Goal: Transaction & Acquisition: Purchase product/service

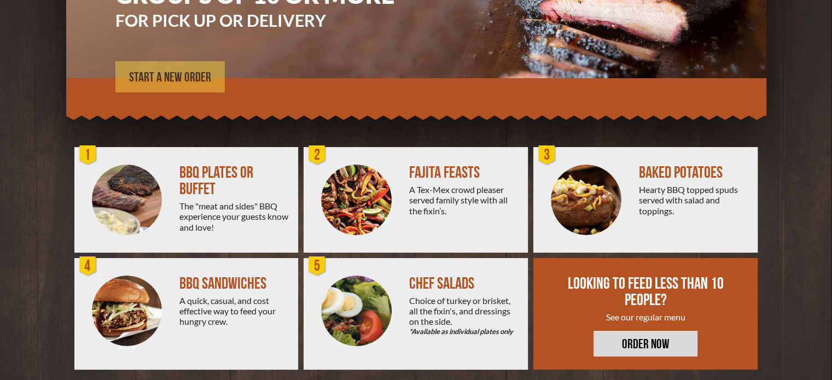
scroll to position [196, 0]
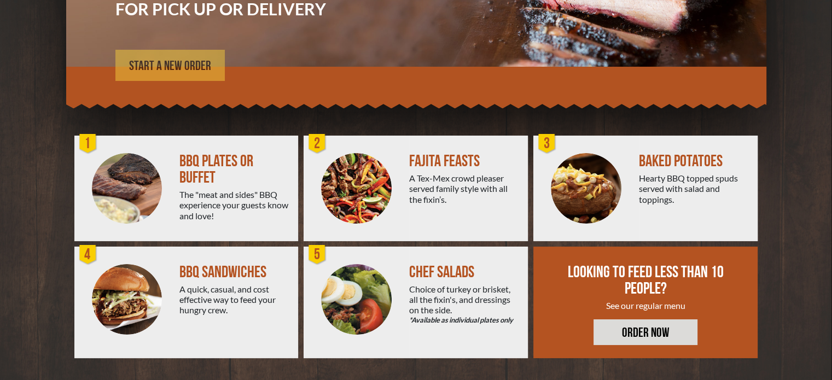
click at [205, 67] on span "START A NEW ORDER" at bounding box center [170, 66] width 82 height 13
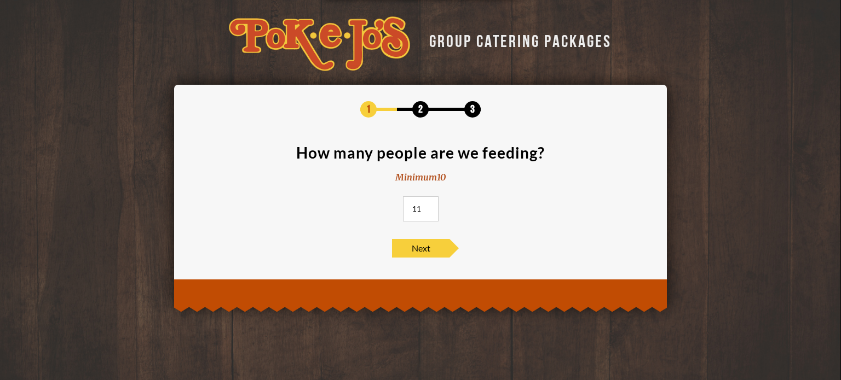
click at [426, 206] on input "11" at bounding box center [421, 208] width 36 height 25
click at [426, 206] on input "12" at bounding box center [421, 208] width 36 height 25
click at [426, 206] on input "13" at bounding box center [421, 208] width 36 height 25
click at [426, 206] on input "14" at bounding box center [421, 208] width 36 height 25
click at [426, 206] on input "15" at bounding box center [421, 208] width 36 height 25
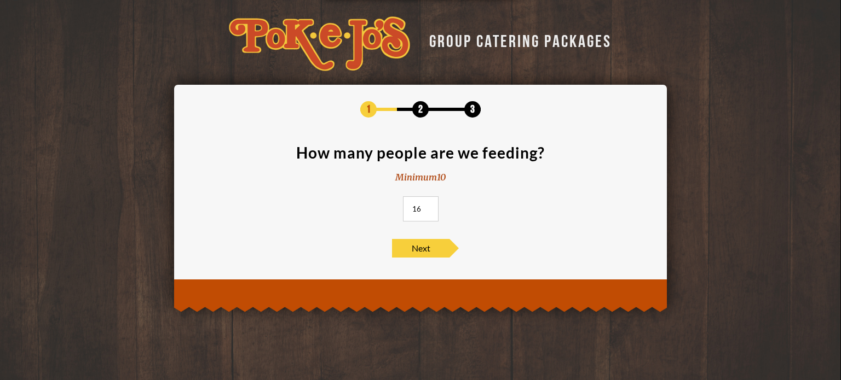
click at [426, 206] on input "16" at bounding box center [421, 208] width 36 height 25
type input "17"
click at [426, 206] on input "17" at bounding box center [421, 208] width 36 height 25
click at [421, 247] on span "Next" at bounding box center [420, 248] width 57 height 19
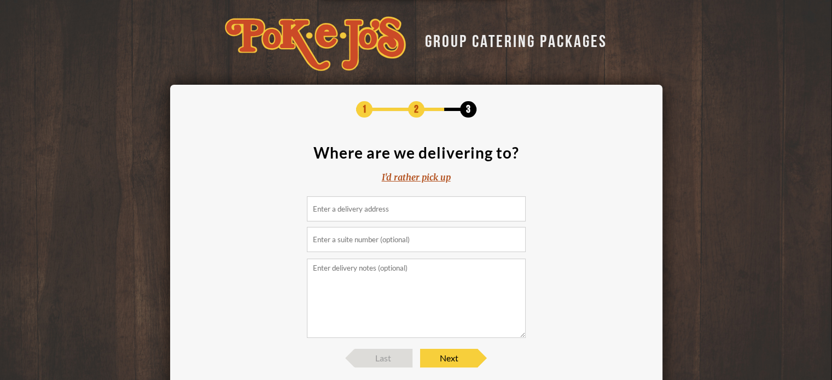
click at [412, 217] on input at bounding box center [416, 208] width 219 height 25
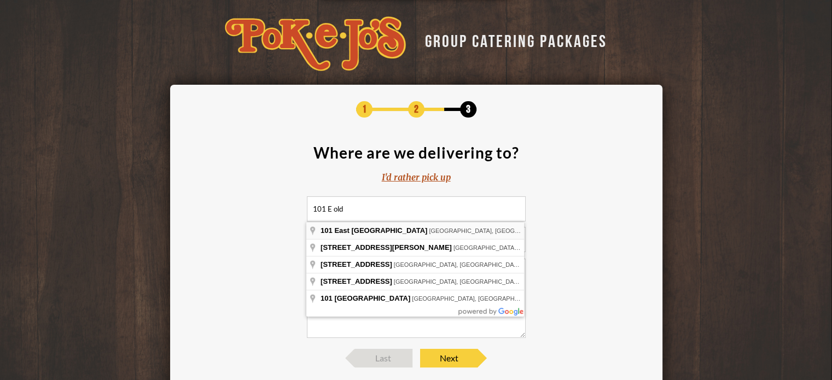
type input "101 East Old Settlers Boulevard, Round Rock, TX, USA"
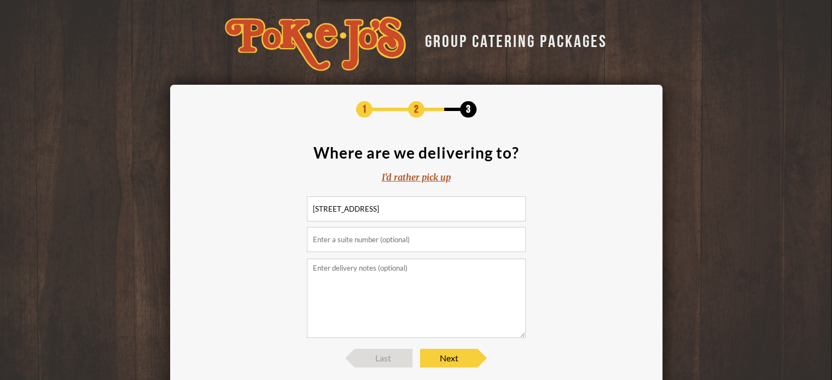
click at [401, 242] on input "text" at bounding box center [416, 239] width 219 height 25
type input "suite 225"
click at [449, 356] on span "Next" at bounding box center [448, 358] width 57 height 19
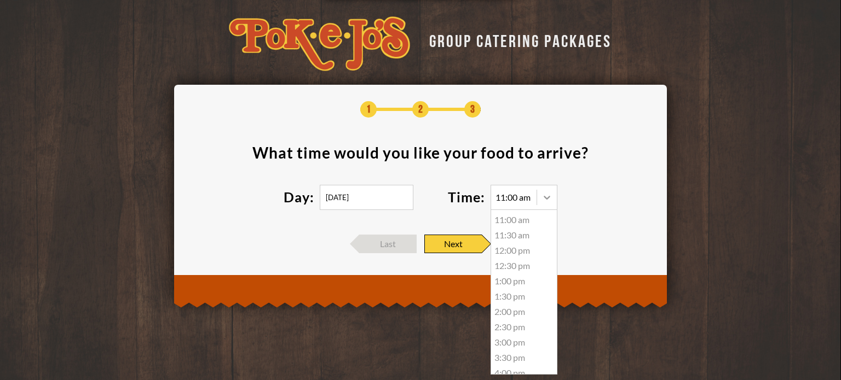
click at [548, 199] on icon at bounding box center [546, 197] width 11 height 11
click at [508, 236] on div "11:30 am" at bounding box center [524, 235] width 66 height 15
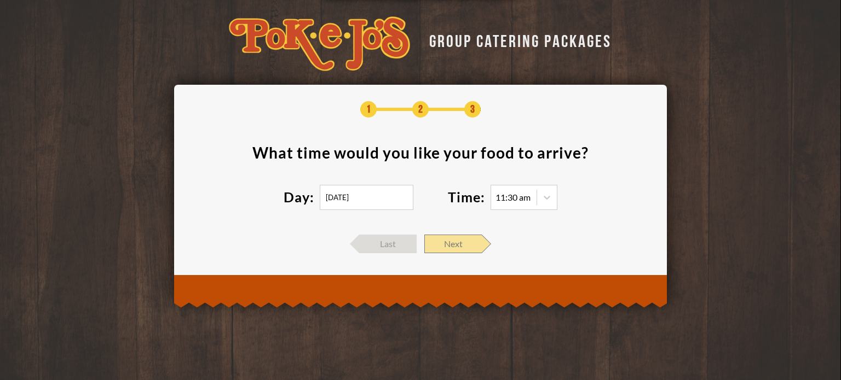
click at [464, 246] on span "Next" at bounding box center [452, 244] width 57 height 19
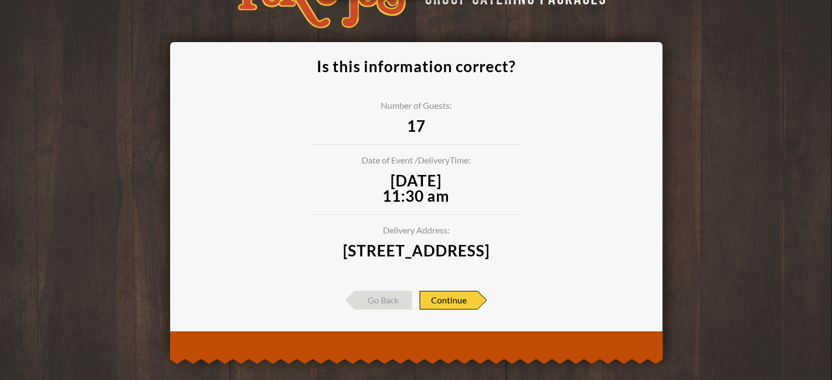
scroll to position [68, 0]
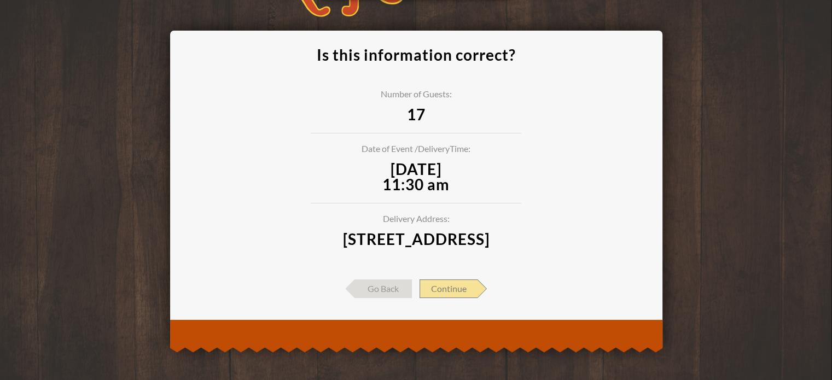
click at [465, 291] on span "Continue" at bounding box center [449, 289] width 58 height 19
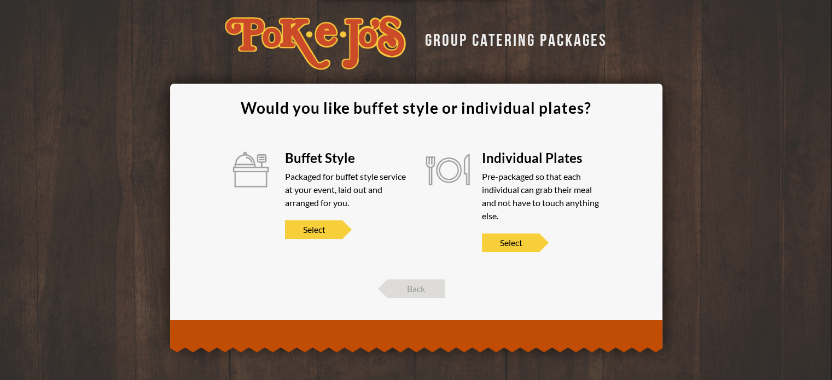
scroll to position [0, 0]
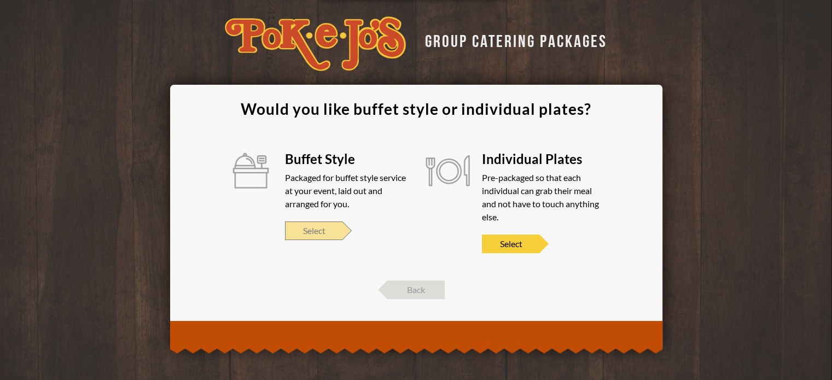
click at [326, 229] on span "Select" at bounding box center [313, 231] width 57 height 19
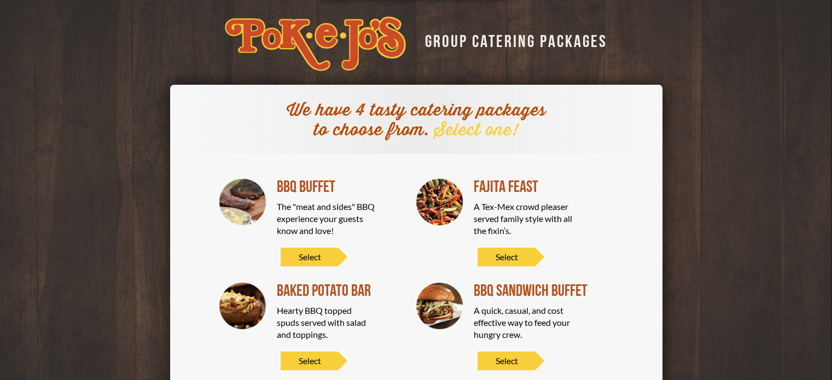
scroll to position [55, 0]
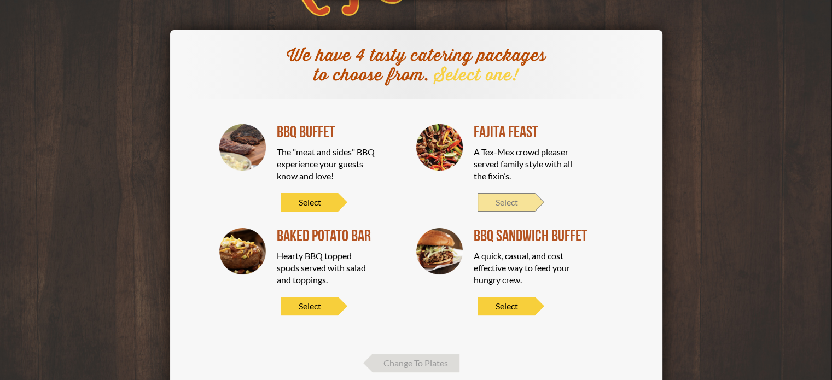
click at [497, 199] on span "Select" at bounding box center [506, 202] width 57 height 19
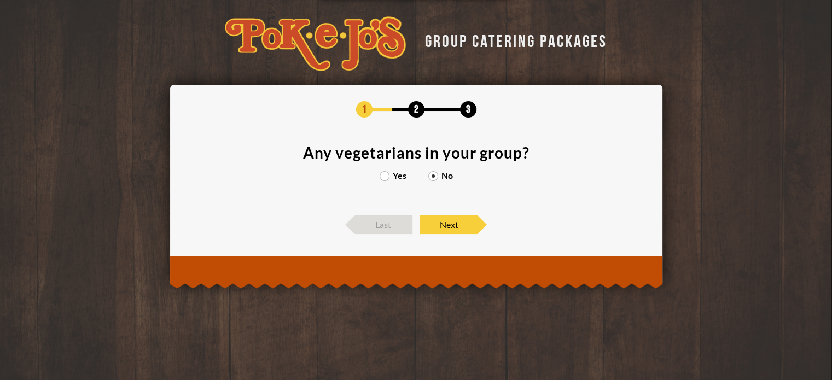
scroll to position [0, 0]
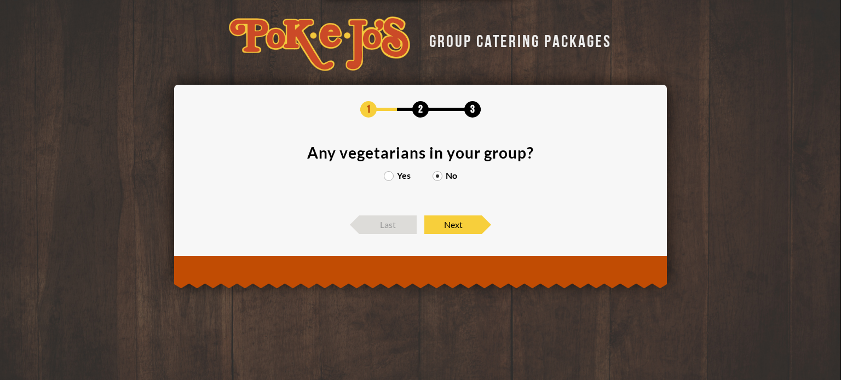
click at [387, 176] on label "Yes" at bounding box center [397, 175] width 27 height 9
click at [0, 0] on input "Yes" at bounding box center [0, 0] width 0 height 0
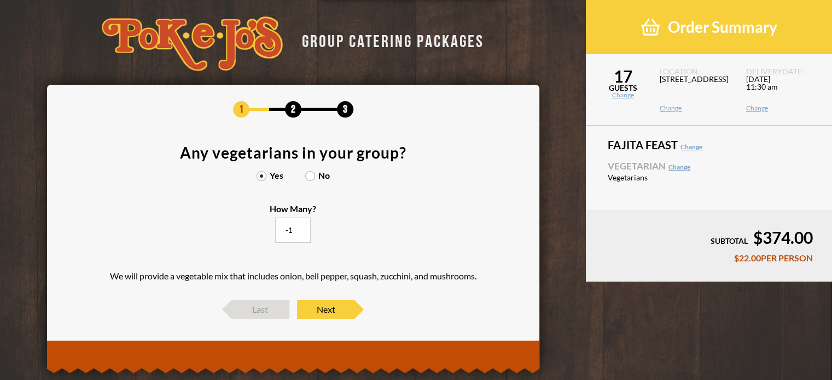
click at [298, 230] on input "-1" at bounding box center [293, 230] width 36 height 25
click at [301, 227] on input "0" at bounding box center [293, 230] width 36 height 25
click at [301, 227] on input "1" at bounding box center [293, 230] width 36 height 25
click at [301, 227] on input "2" at bounding box center [293, 230] width 36 height 25
type input "3"
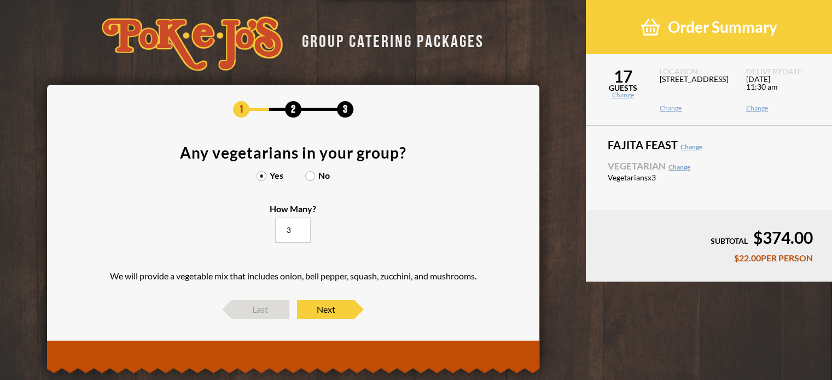
click at [301, 227] on input "3" at bounding box center [293, 230] width 36 height 25
click at [310, 311] on span "Next" at bounding box center [325, 309] width 57 height 19
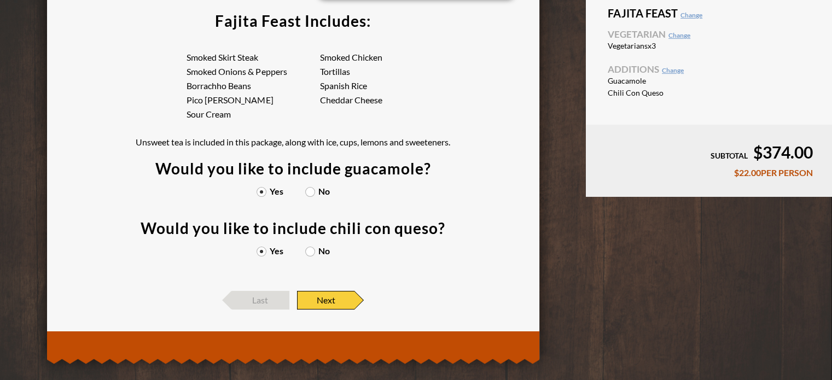
scroll to position [142, 0]
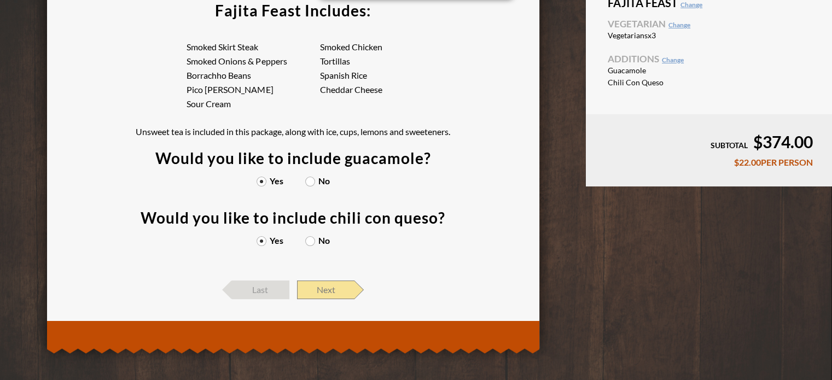
click at [320, 291] on span "Next" at bounding box center [325, 290] width 57 height 19
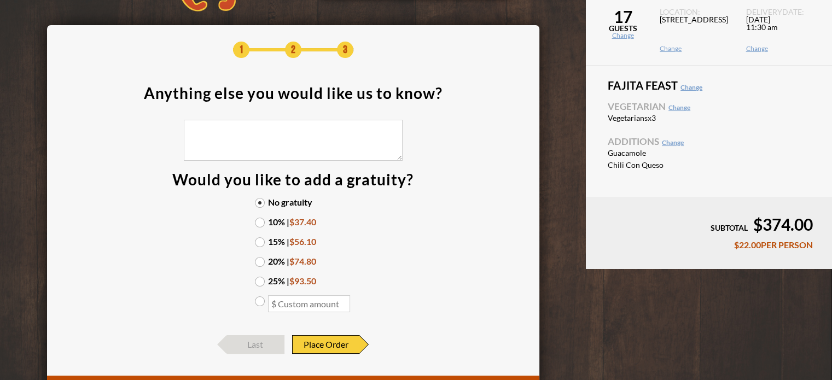
scroll to position [114, 0]
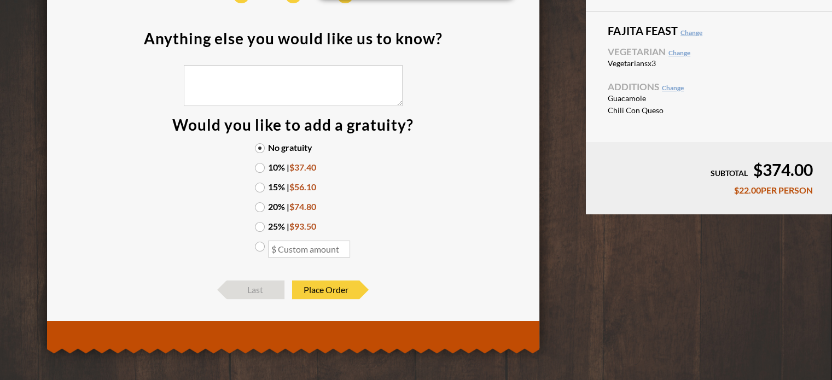
click at [262, 168] on label "10% | $37.40" at bounding box center [293, 167] width 77 height 9
click at [0, 0] on input "10% | $37.40" at bounding box center [0, 0] width 0 height 0
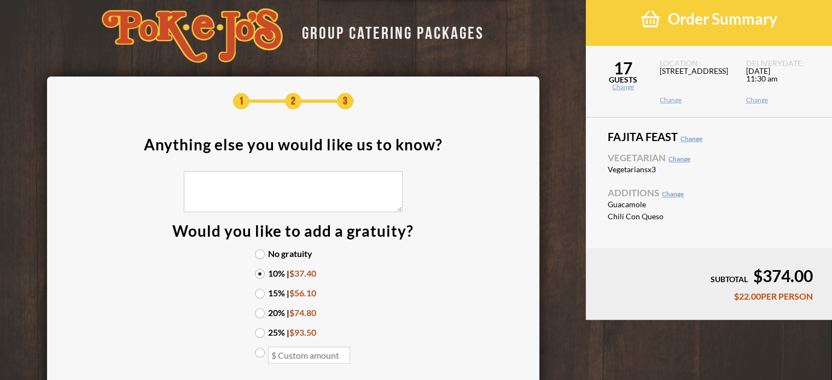
scroll to position [0, 0]
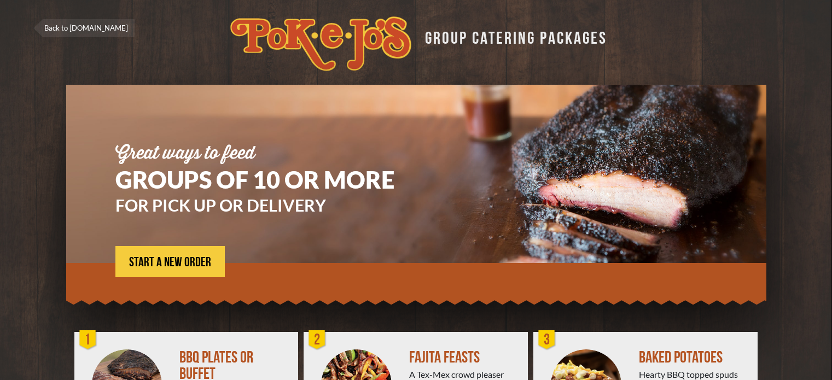
scroll to position [196, 0]
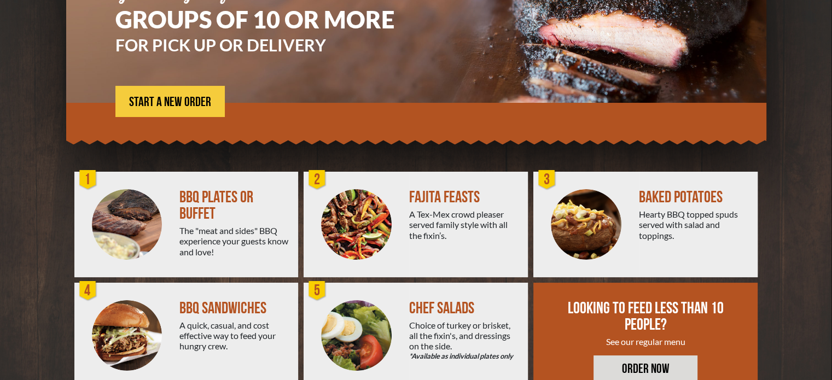
scroll to position [196, 0]
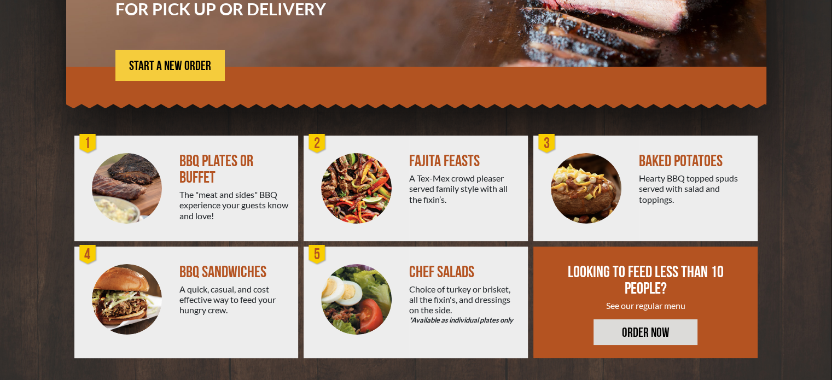
click at [204, 166] on div "BBQ PLATES OR BUFFET" at bounding box center [234, 169] width 110 height 33
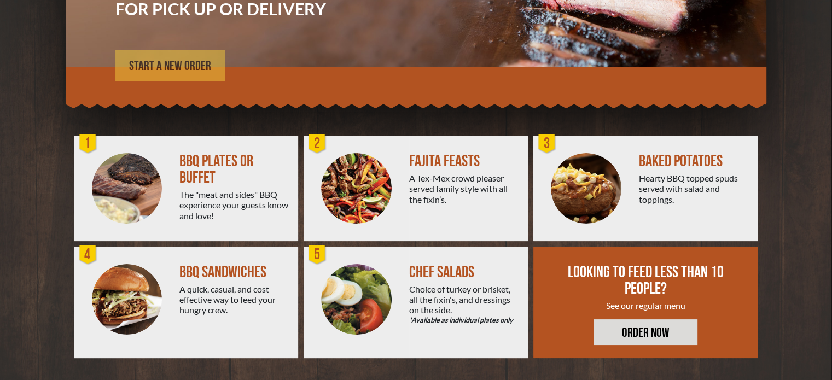
click at [173, 65] on span "START A NEW ORDER" at bounding box center [170, 66] width 82 height 13
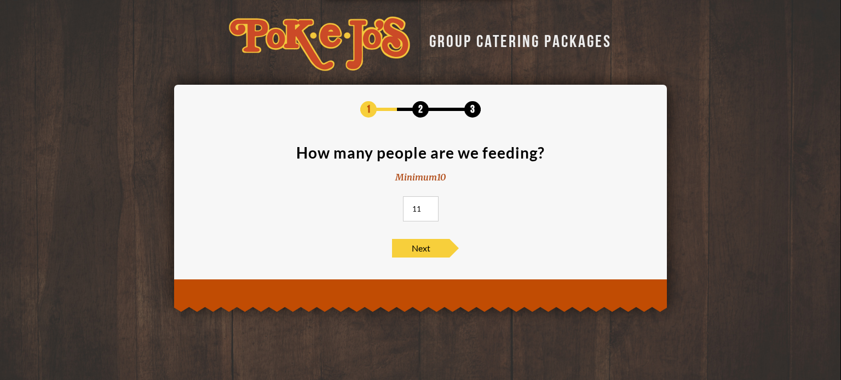
click at [427, 207] on input "11" at bounding box center [421, 208] width 36 height 25
click at [427, 207] on input "12" at bounding box center [421, 208] width 36 height 25
click at [427, 207] on input "13" at bounding box center [421, 208] width 36 height 25
click at [427, 207] on input "14" at bounding box center [421, 208] width 36 height 25
type input "15"
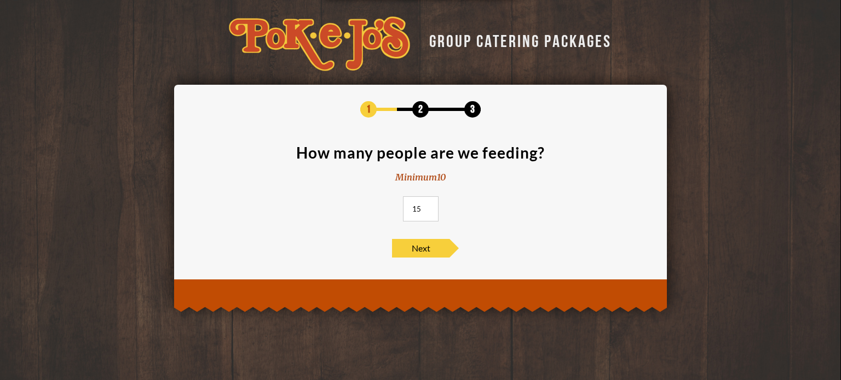
click at [427, 207] on input "15" at bounding box center [421, 208] width 36 height 25
click at [418, 245] on span "Next" at bounding box center [420, 248] width 57 height 19
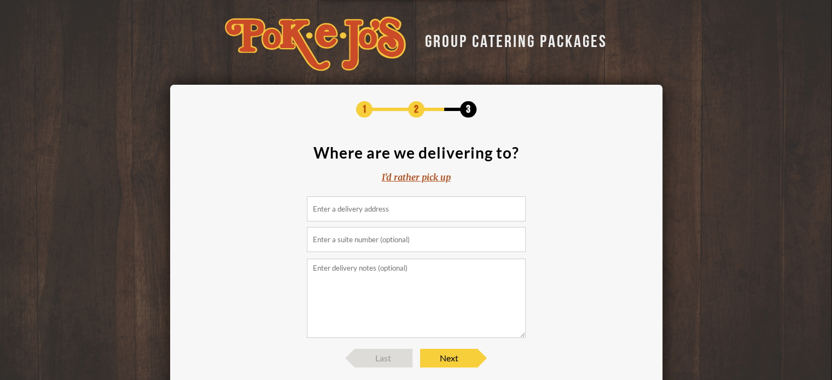
click at [387, 210] on input at bounding box center [416, 208] width 219 height 25
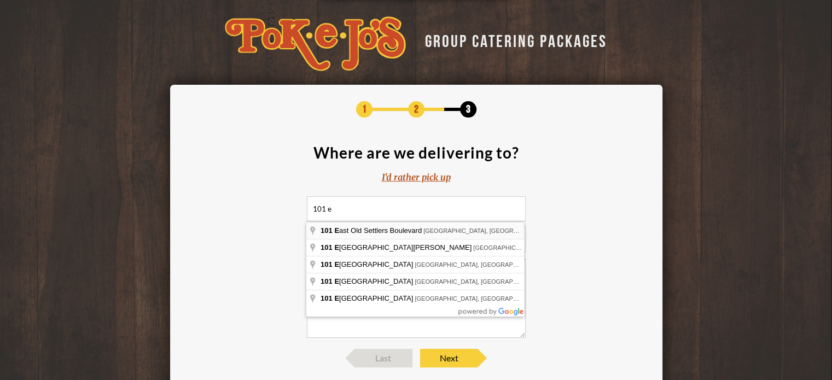
type input "101 East Old Settlers Boulevard, Round Rock, TX, USA"
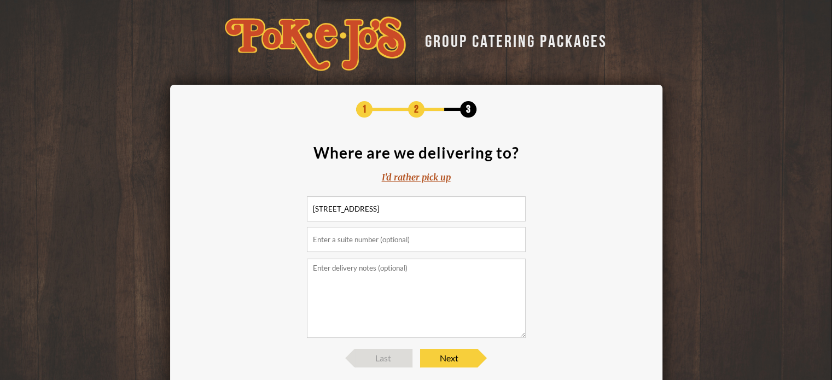
click at [372, 240] on input "text" at bounding box center [416, 239] width 219 height 25
type input "suite 225"
click at [442, 363] on span "Next" at bounding box center [448, 358] width 57 height 19
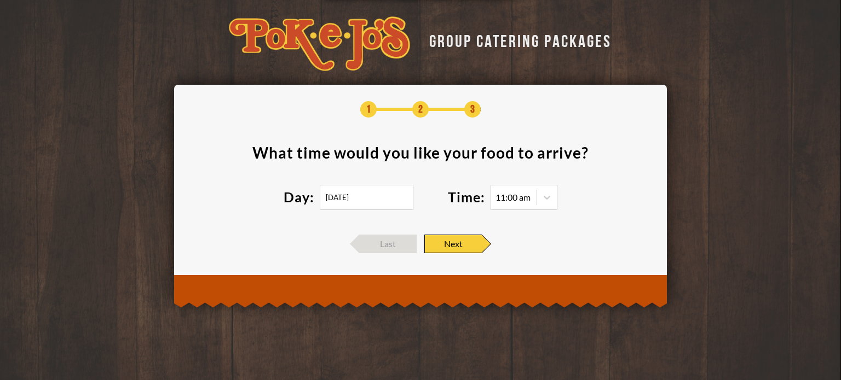
click at [528, 198] on div "11:00 am" at bounding box center [512, 197] width 35 height 9
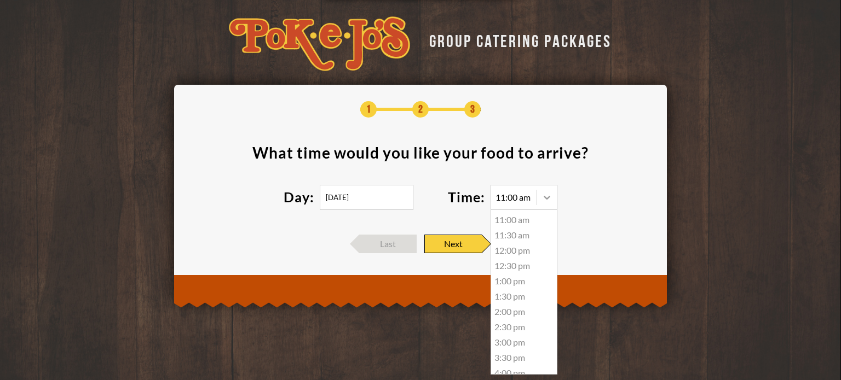
click at [547, 196] on icon at bounding box center [546, 197] width 11 height 11
click at [520, 236] on div "11:30 am" at bounding box center [524, 235] width 66 height 15
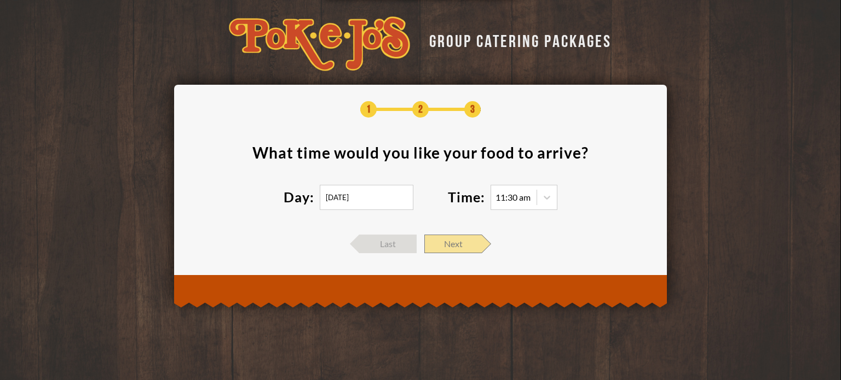
click at [440, 242] on span "Next" at bounding box center [452, 244] width 57 height 19
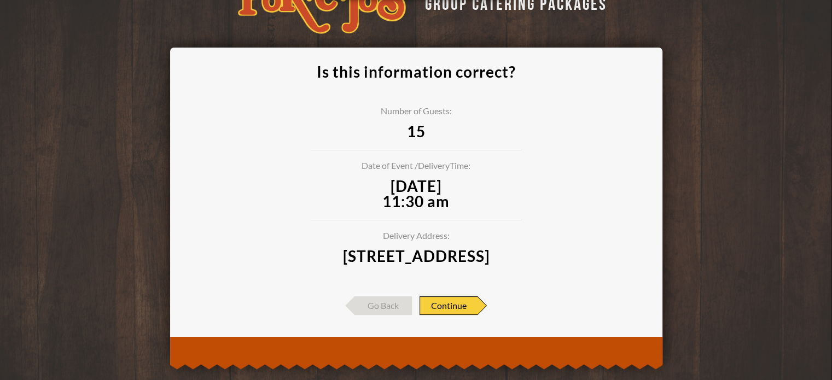
scroll to position [55, 0]
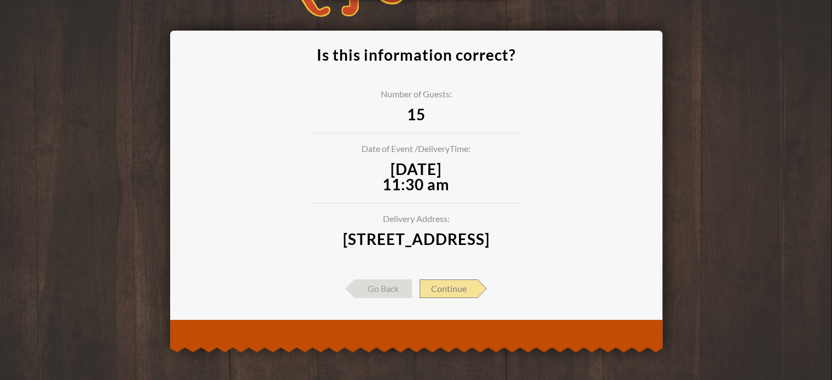
click at [440, 298] on span "Continue" at bounding box center [449, 289] width 58 height 19
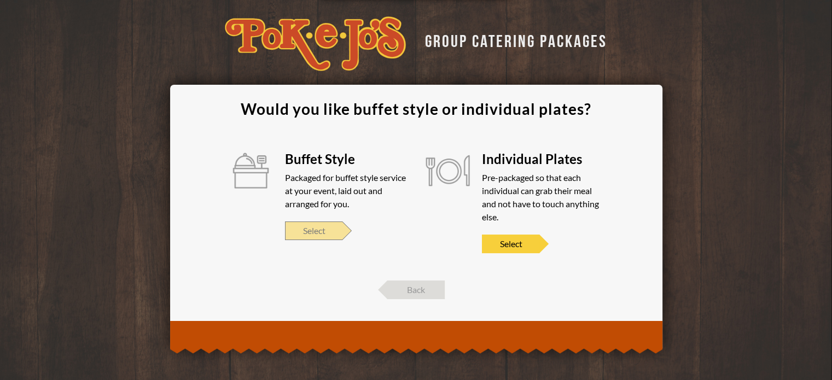
click at [317, 232] on span "Select" at bounding box center [313, 231] width 57 height 19
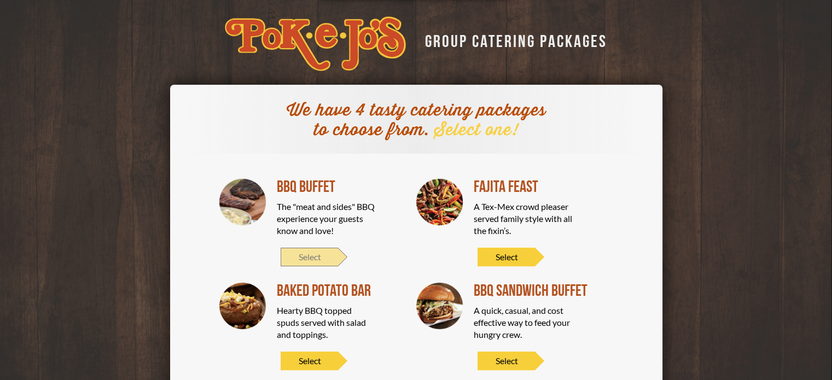
click at [309, 255] on span "Select" at bounding box center [309, 257] width 57 height 19
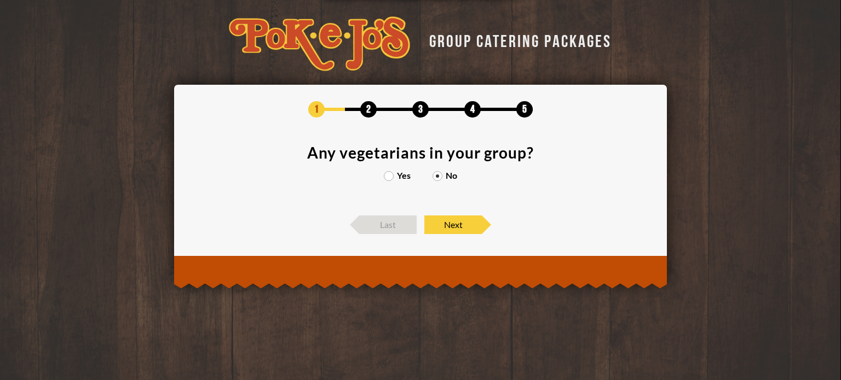
click at [385, 176] on label "Yes" at bounding box center [397, 175] width 27 height 9
click at [0, 0] on input "Yes" at bounding box center [0, 0] width 0 height 0
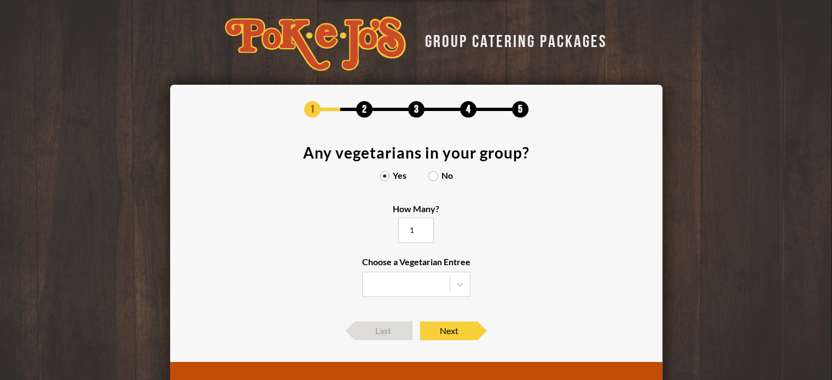
click at [424, 227] on input "1" at bounding box center [416, 230] width 36 height 25
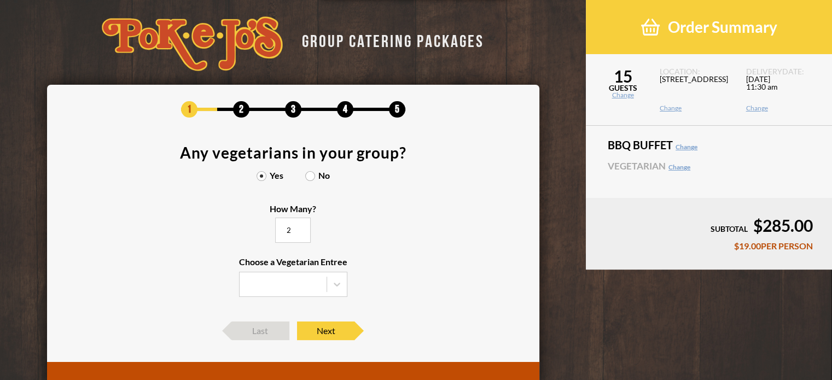
type input "2"
click at [302, 229] on input "2" at bounding box center [293, 230] width 36 height 25
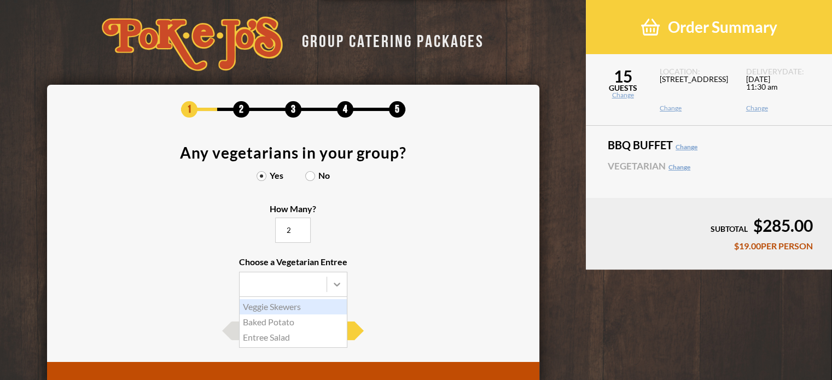
click at [337, 284] on icon at bounding box center [337, 284] width 11 height 11
click at [0, 0] on input "Choose a Vegetarian Entree Veggie Skewers Baked Potato Entree Salad" at bounding box center [0, 0] width 0 height 0
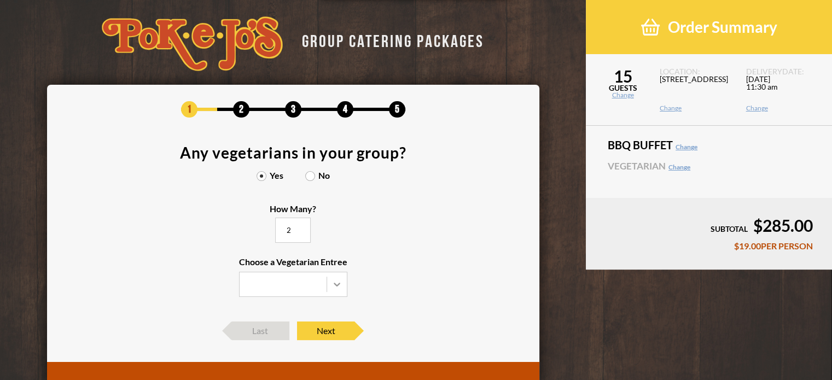
click at [337, 284] on icon at bounding box center [337, 284] width 11 height 11
click at [0, 0] on input "Choose a Vegetarian Entree" at bounding box center [0, 0] width 0 height 0
click at [326, 330] on span "Next" at bounding box center [325, 331] width 57 height 19
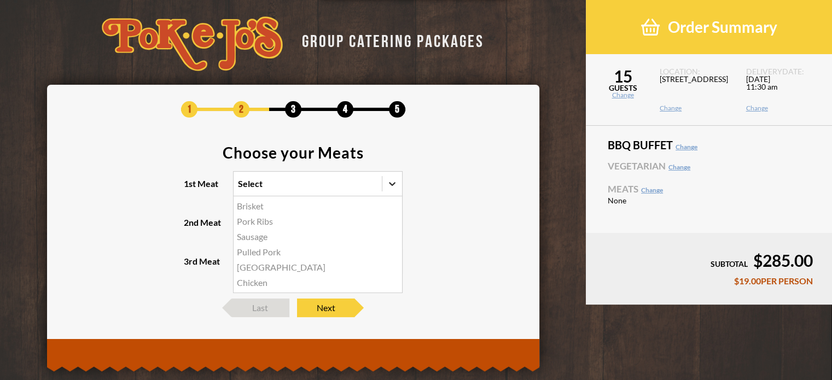
click at [390, 184] on icon at bounding box center [392, 183] width 11 height 11
click at [190, 189] on input "1st Meat option Brisket focused, 1 of 6. 6 results available. Use Up and Down t…" at bounding box center [190, 189] width 0 height 0
click at [262, 208] on div "Brisket" at bounding box center [318, 206] width 169 height 15
click at [190, 189] on input "1st Meat option Brisket focused, 1 of 6. 6 results available. Use Up and Down t…" at bounding box center [190, 189] width 0 height 0
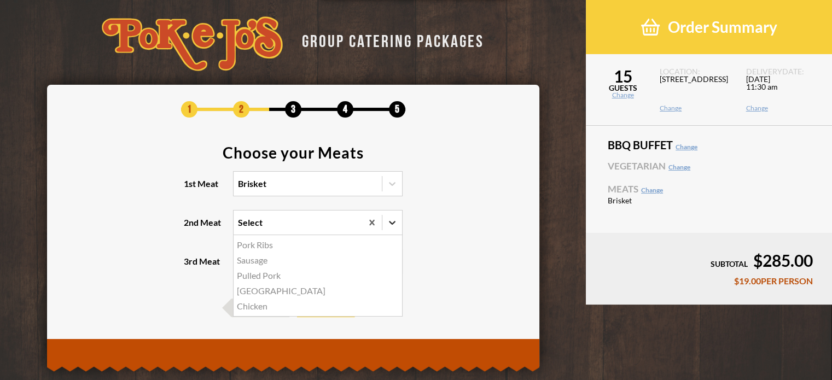
click at [392, 223] on icon at bounding box center [392, 223] width 7 height 4
click at [190, 228] on input "2nd Meat option Pork Ribs focused, 1 of 5. 5 results available. Use Up and Down…" at bounding box center [190, 228] width 0 height 0
click at [253, 291] on div "Turkey" at bounding box center [318, 290] width 169 height 15
click at [190, 228] on input "2nd Meat option Turkey focused, 4 of 5. 5 results available. Use Up and Down to…" at bounding box center [190, 228] width 0 height 0
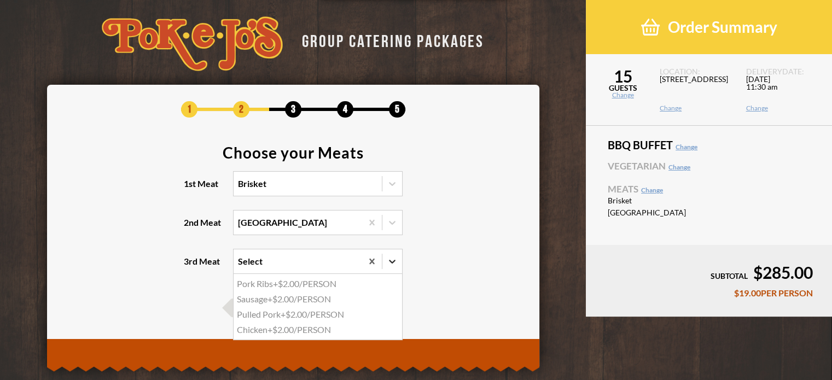
click at [391, 260] on icon at bounding box center [392, 261] width 11 height 11
click at [190, 267] on input "3rd Meat option Pork Ribs focused, 1 of 4. 4 results available. Use Up and Down…" at bounding box center [190, 267] width 0 height 0
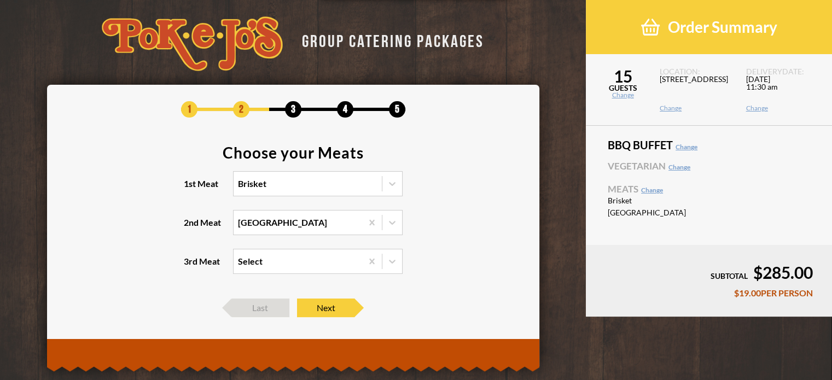
click at [418, 251] on section "Choose your Meats 1st Meat Brisket 2nd Meat Turkey 3rd Meat Select" at bounding box center [293, 216] width 460 height 143
click at [315, 308] on span "Next" at bounding box center [325, 308] width 57 height 19
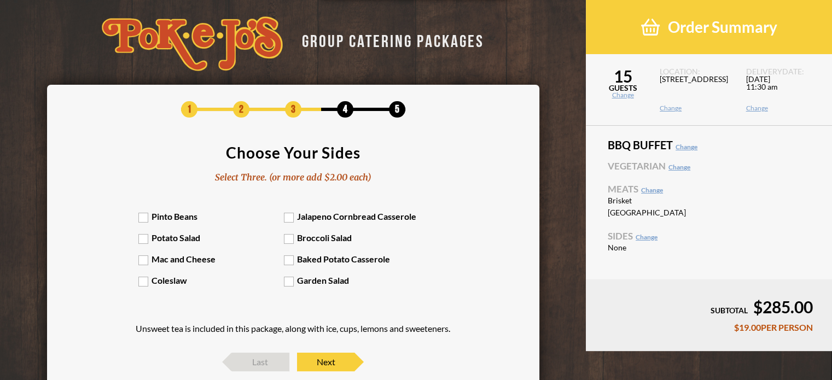
click at [142, 240] on label "Potato Salad" at bounding box center [211, 238] width 146 height 10
click at [0, 0] on input "Potato Salad" at bounding box center [0, 0] width 0 height 0
click at [289, 217] on label "Jalapeno Cornbread Casserole" at bounding box center [357, 216] width 146 height 10
click at [0, 0] on input "Jalapeno Cornbread Casserole" at bounding box center [0, 0] width 0 height 0
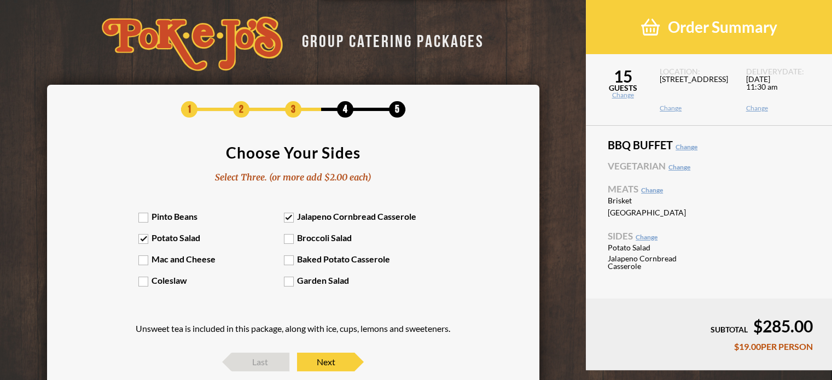
click at [144, 282] on label "Coleslaw" at bounding box center [211, 280] width 146 height 10
click at [0, 0] on input "Coleslaw" at bounding box center [0, 0] width 0 height 0
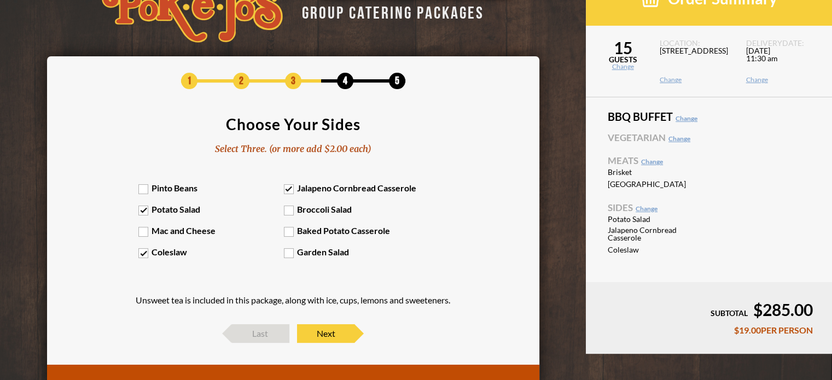
scroll to position [55, 0]
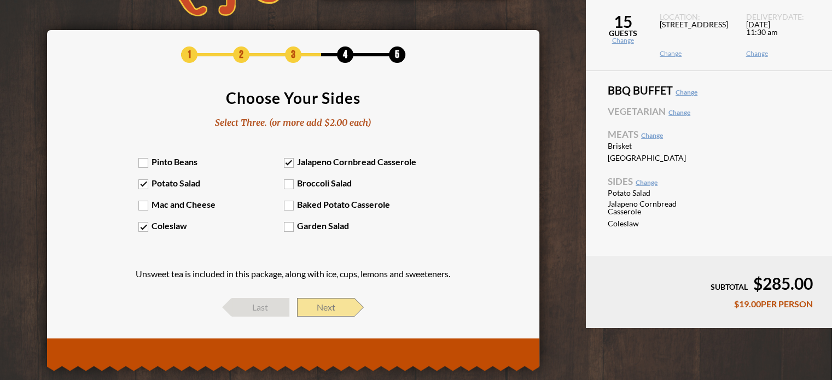
click at [322, 306] on span "Next" at bounding box center [325, 307] width 57 height 19
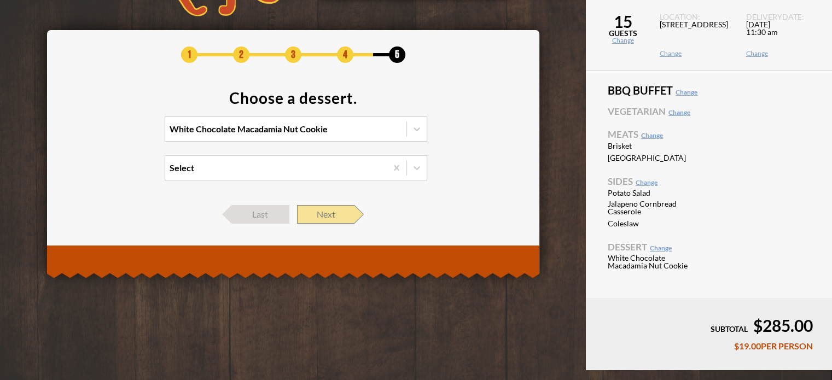
scroll to position [0, 0]
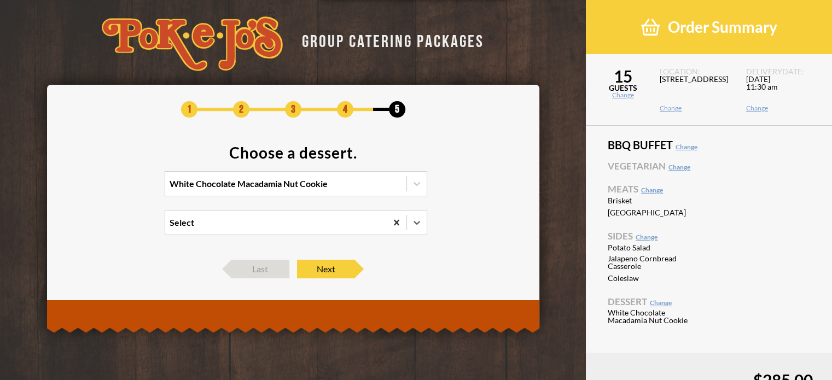
click at [392, 221] on icon at bounding box center [396, 222] width 11 height 11
click at [122, 228] on input "0 results available. Select is focused , press Down to open the menu, Select" at bounding box center [122, 228] width 0 height 0
click at [392, 186] on div "White Chocolate Macadamia Nut Cookie" at bounding box center [285, 184] width 241 height 24
click at [122, 189] on input "option White Chocolate Macadamia Nut Cookie focused, 1 of 4. 4 results availabl…" at bounding box center [122, 189] width 0 height 0
click at [226, 219] on div "Chocolate Chip Cookie" at bounding box center [296, 221] width 262 height 15
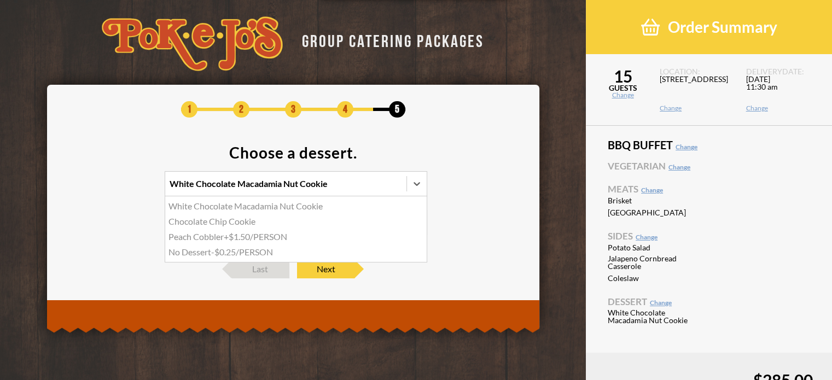
click at [122, 189] on input "option Chocolate Chip Cookie focused, 2 of 4. 4 results available. Use Up and D…" at bounding box center [122, 189] width 0 height 0
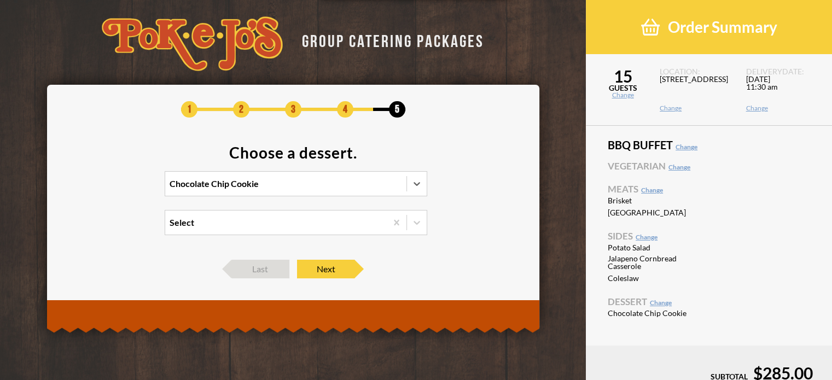
click at [334, 228] on div "Select" at bounding box center [276, 223] width 222 height 24
click at [122, 228] on input "Select" at bounding box center [122, 228] width 0 height 0
click at [334, 228] on div "Select" at bounding box center [276, 223] width 222 height 24
click at [122, 228] on input "0 results available. Select is focused , press Down to open the menu, Select" at bounding box center [122, 228] width 0 height 0
click at [327, 266] on span "Next" at bounding box center [325, 269] width 57 height 19
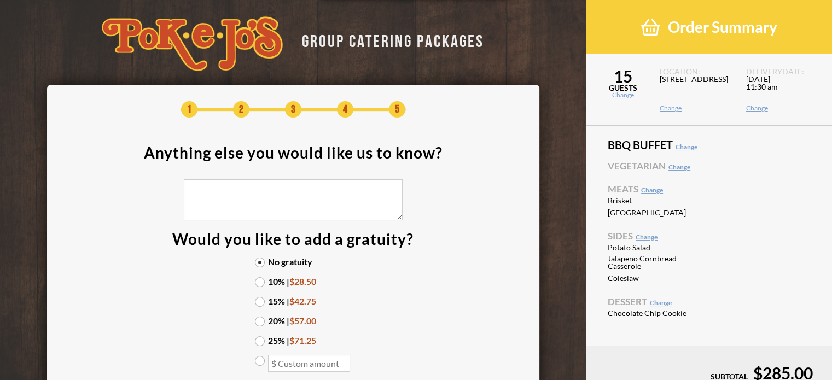
scroll to position [55, 0]
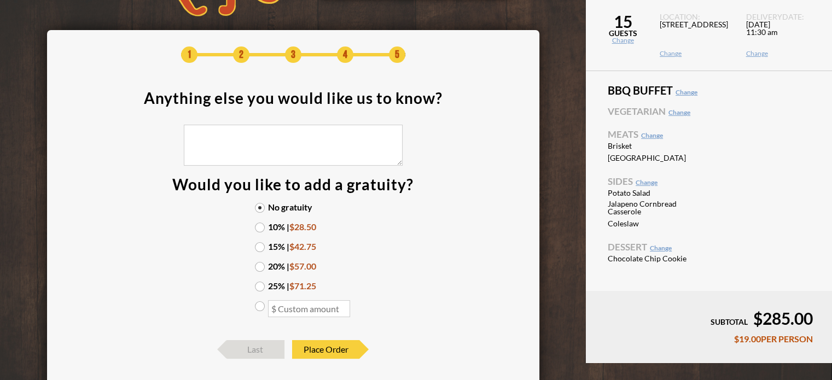
click at [258, 228] on label "10% | $28.50" at bounding box center [293, 227] width 77 height 9
click at [0, 0] on input "10% | $28.50" at bounding box center [0, 0] width 0 height 0
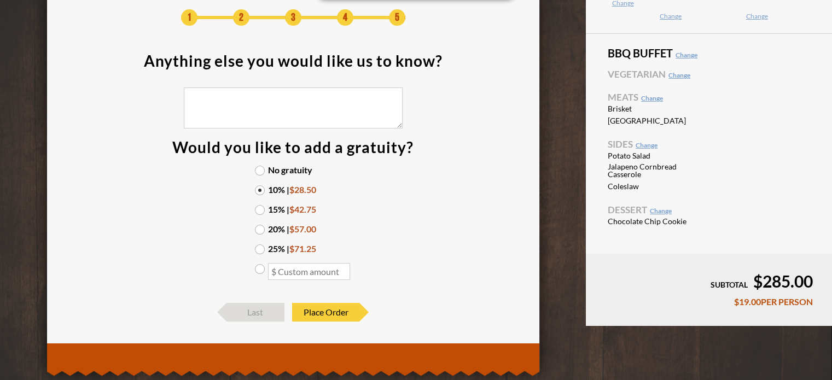
scroll to position [109, 0]
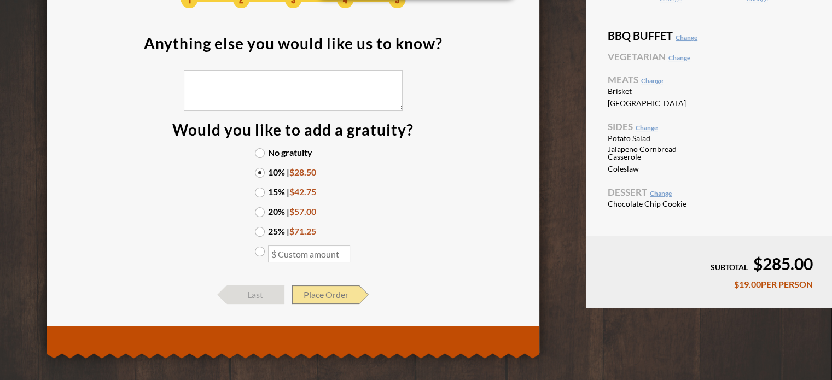
click at [341, 294] on span "Place Order" at bounding box center [325, 295] width 67 height 19
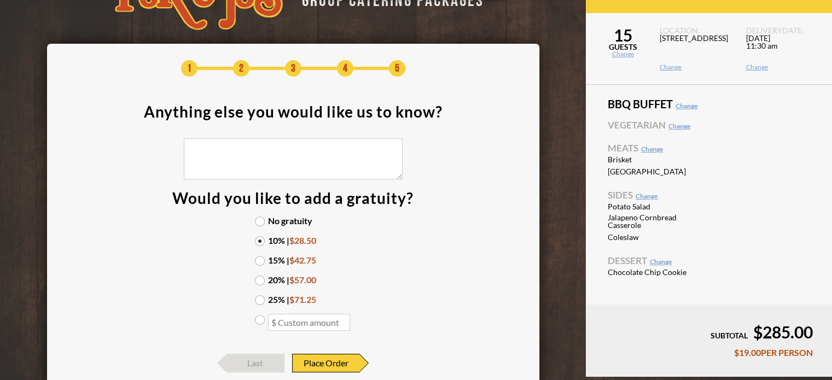
scroll to position [0, 0]
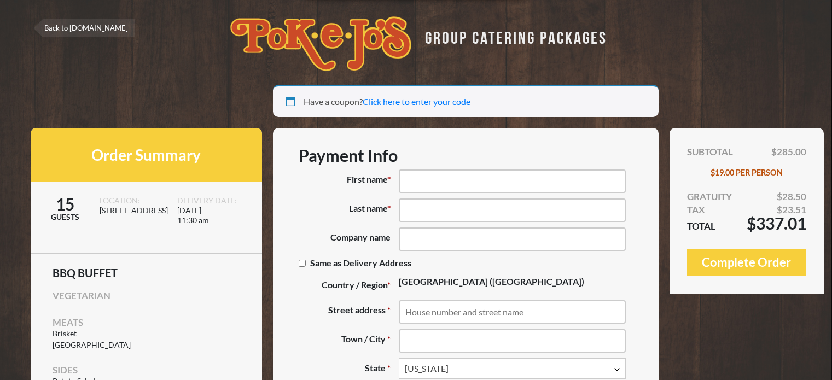
select select "[GEOGRAPHIC_DATA]"
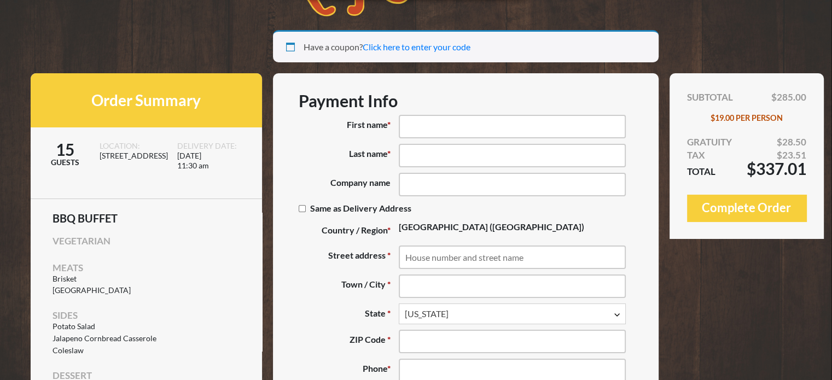
scroll to position [109, 0]
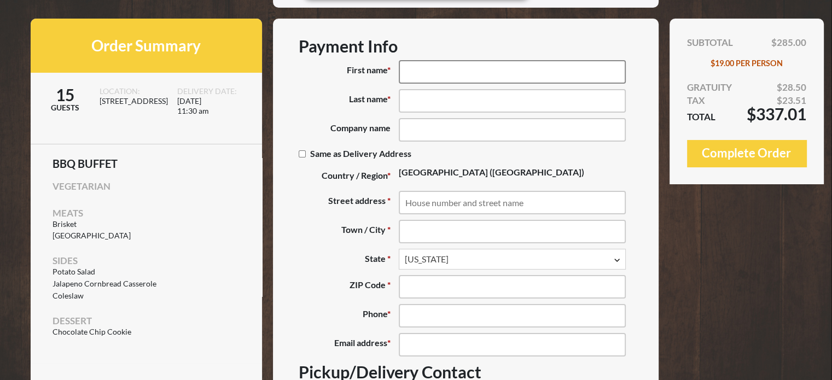
click at [443, 67] on input "First name *" at bounding box center [512, 72] width 227 height 24
type input "Fernanda"
click at [466, 100] on input "Last name *" at bounding box center [512, 101] width 227 height 24
type input "Silva"
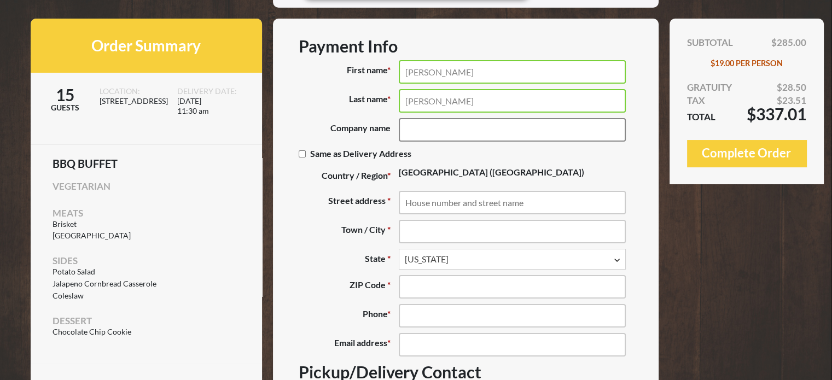
click at [449, 131] on input "Company name (optional)" at bounding box center [512, 130] width 227 height 24
type input "HNTB"
type input "[STREET_ADDRESS]"
type input "ROUND ROCK"
type input "78664-2268"
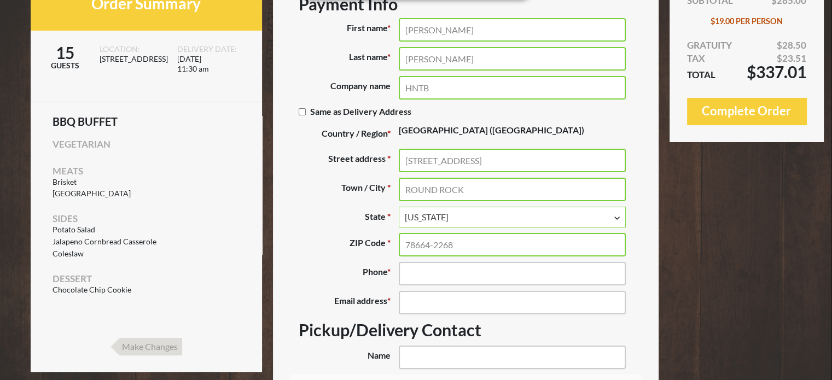
scroll to position [219, 0]
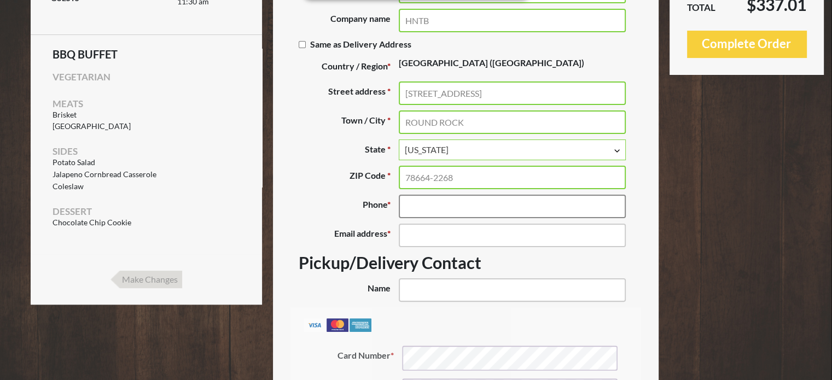
click at [438, 205] on input "Phone *" at bounding box center [512, 207] width 227 height 24
type input "(361) 437-0120"
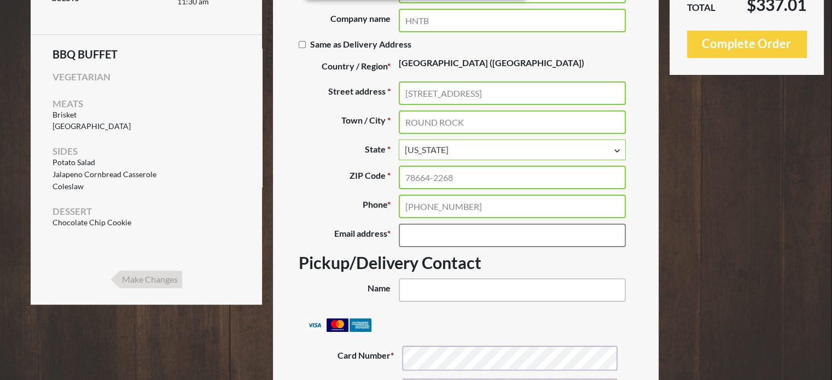
click at [425, 229] on input "Email address *" at bounding box center [512, 236] width 227 height 24
type input "[EMAIL_ADDRESS][DOMAIN_NAME]"
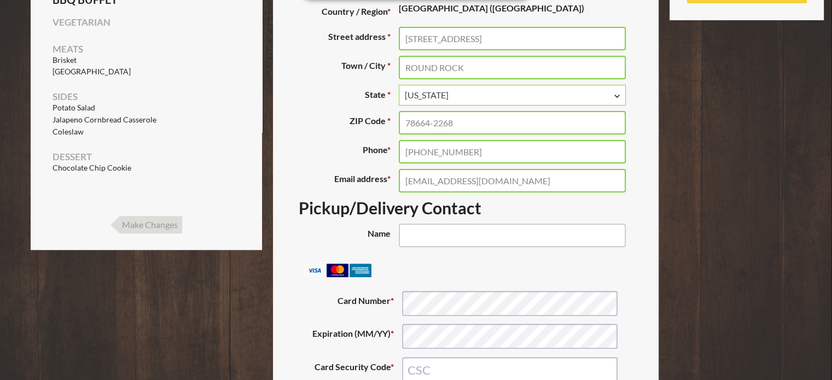
scroll to position [328, 0]
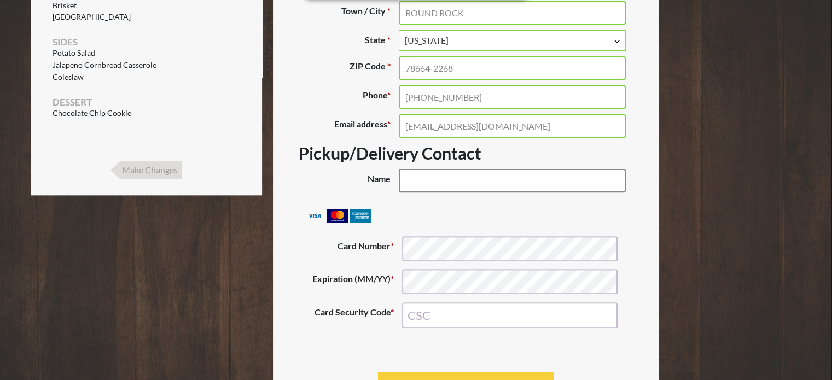
click at [419, 177] on input "Name (optional)" at bounding box center [512, 181] width 227 height 24
type input "[PERSON_NAME]"
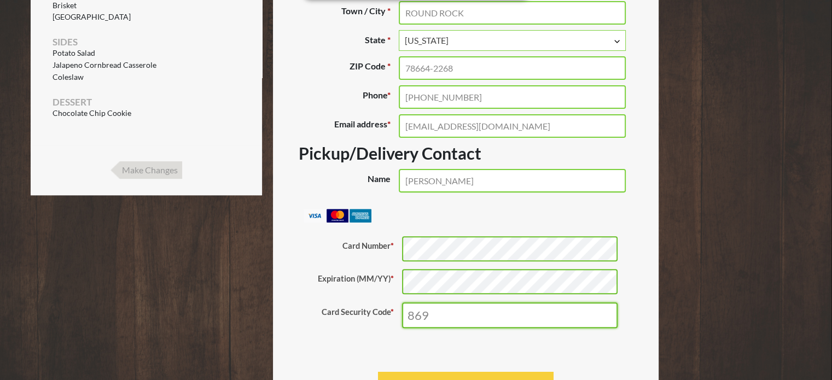
drag, startPoint x: 436, startPoint y: 312, endPoint x: 391, endPoint y: 318, distance: 45.3
click at [391, 318] on p "Card Security Code * 869" at bounding box center [465, 316] width 317 height 26
type input "0061"
click at [364, 335] on div "Pay securely using your credit card. Payment Info Card Number * Expiration (MM/…" at bounding box center [465, 287] width 333 height 116
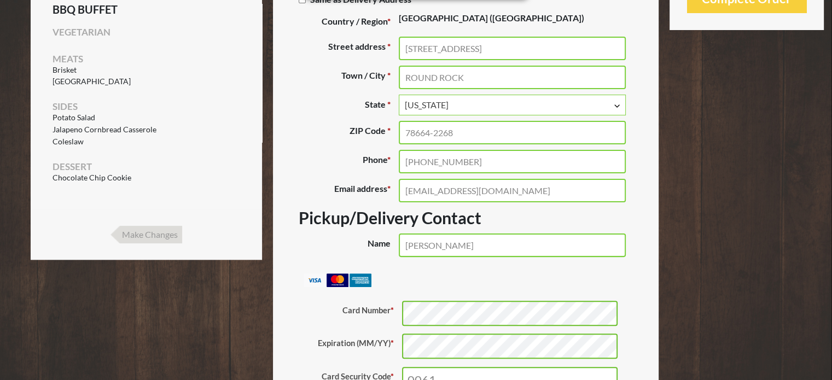
scroll to position [383, 0]
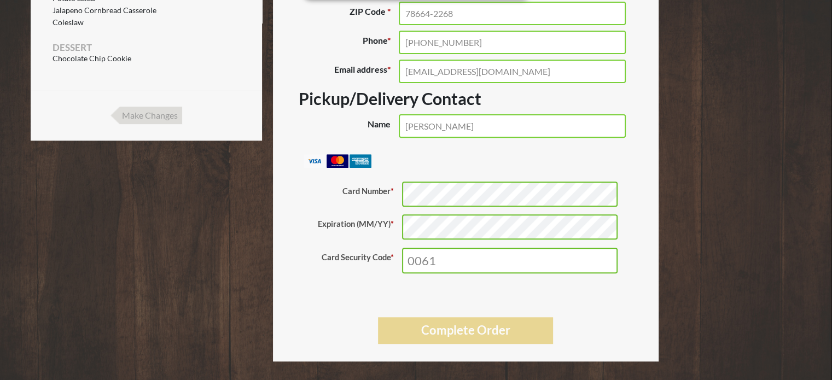
click at [454, 333] on button "Complete Order" at bounding box center [466, 330] width 176 height 27
